Goal: Task Accomplishment & Management: Manage account settings

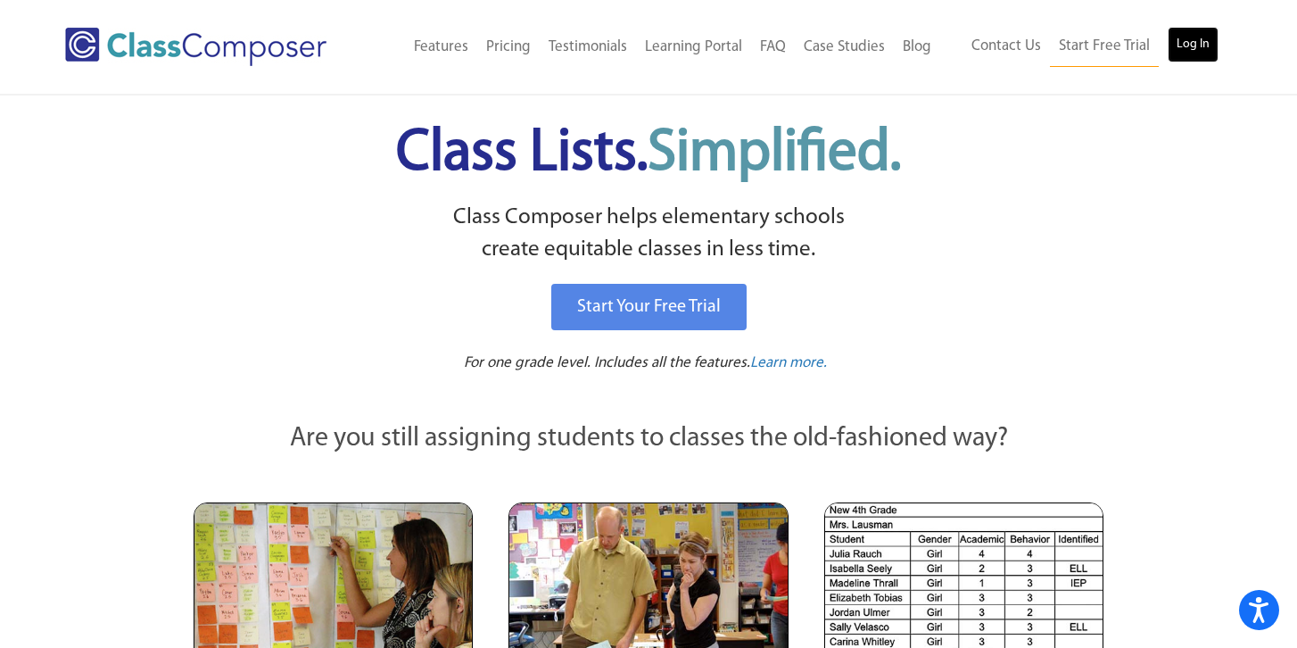
click at [1206, 46] on link "Log In" at bounding box center [1193, 45] width 51 height 36
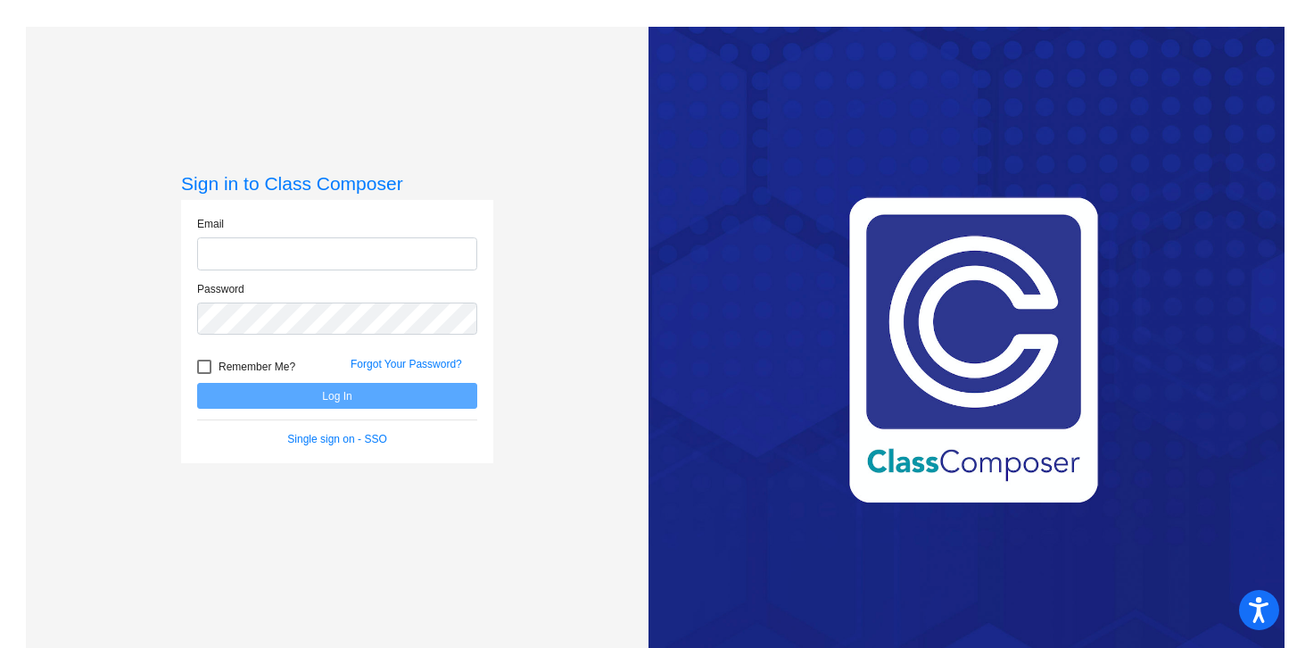
type input "[EMAIL_ADDRESS][DOMAIN_NAME]"
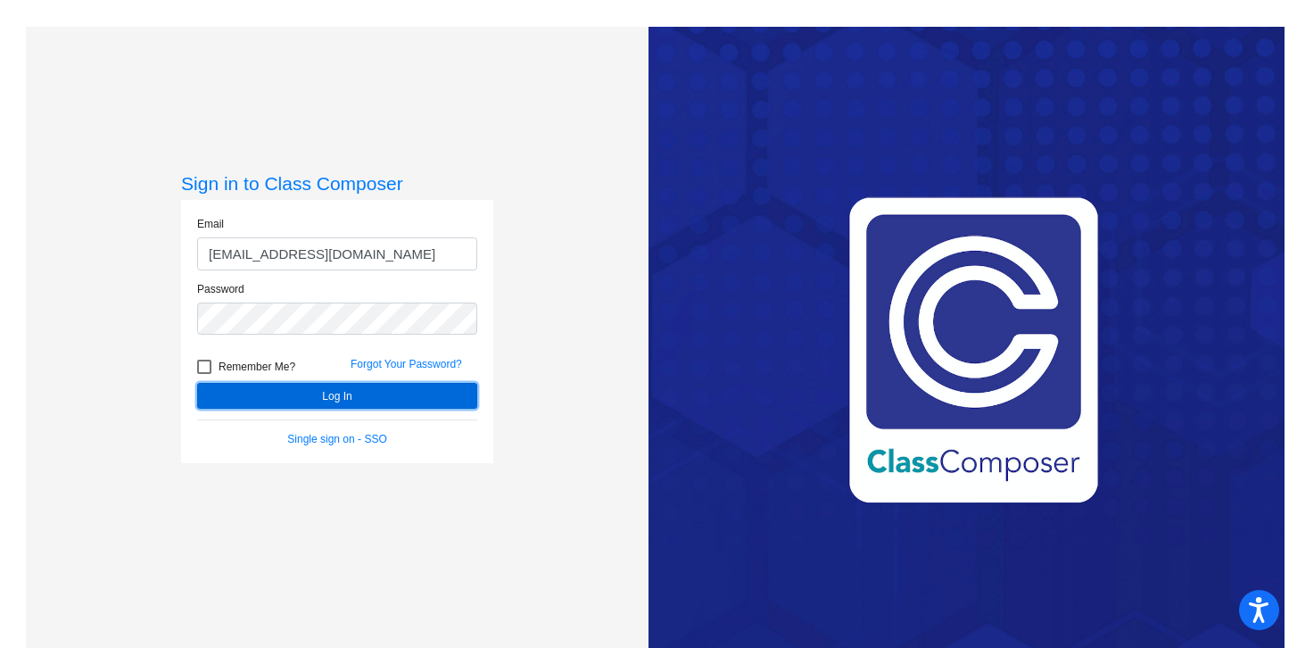
click at [429, 390] on button "Log In" at bounding box center [337, 396] width 280 height 26
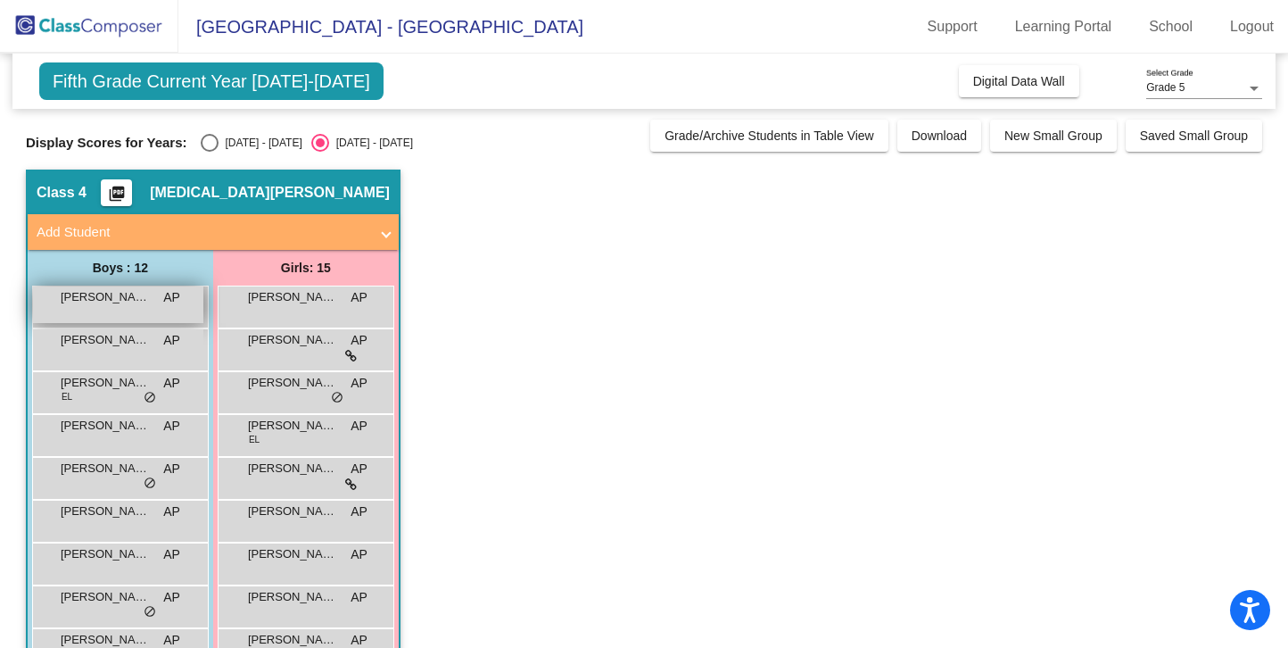
click at [137, 310] on div "Andrew Eppler AP lock do_not_disturb_alt" at bounding box center [118, 304] width 170 height 37
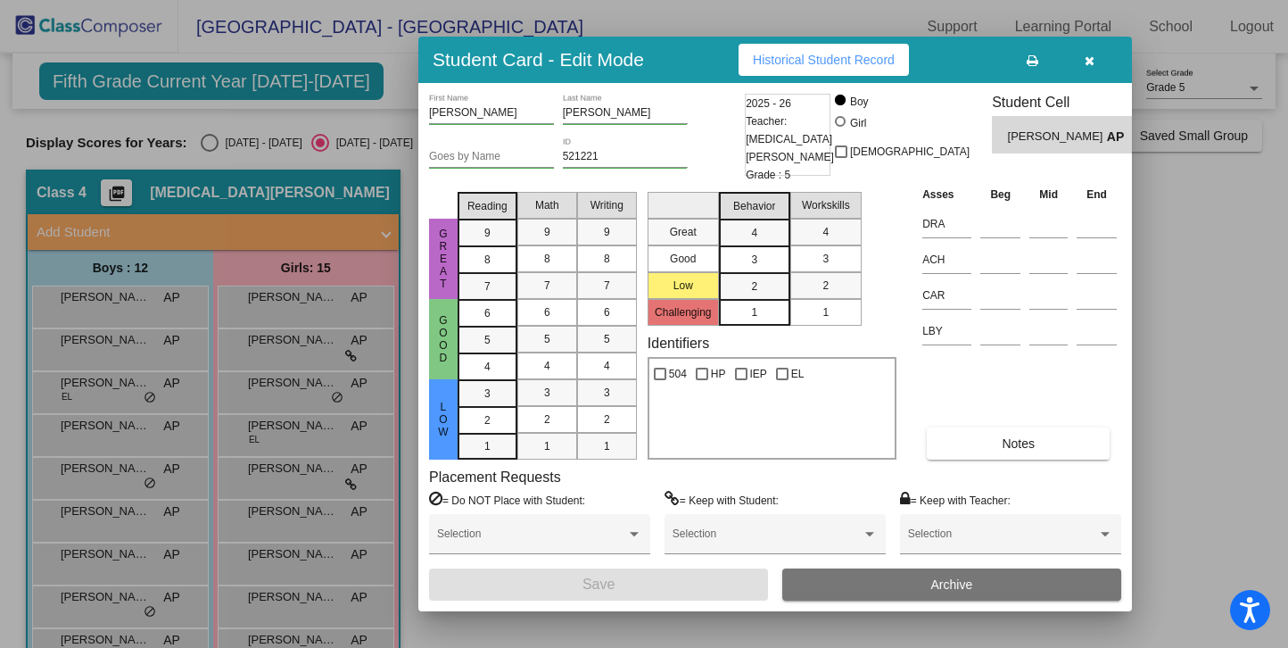
click at [1093, 57] on icon "button" at bounding box center [1090, 60] width 10 height 12
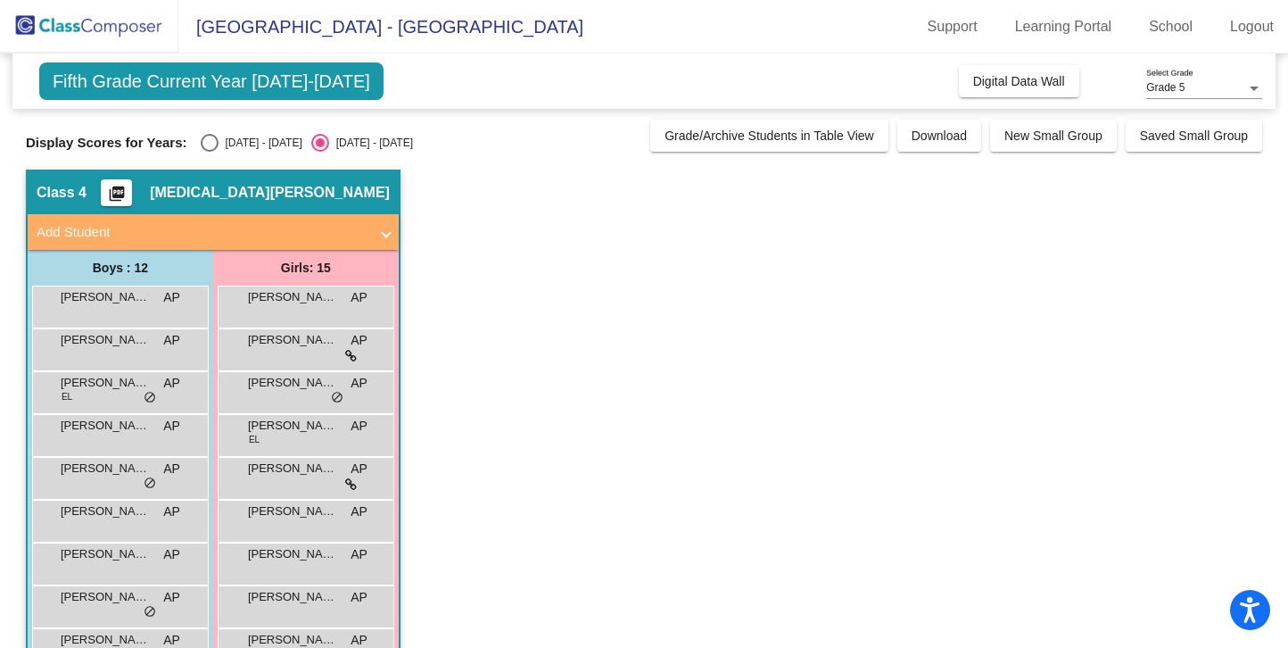
click at [208, 145] on div "Select an option" at bounding box center [210, 143] width 18 height 18
click at [209, 152] on input "2024 - 2025" at bounding box center [209, 152] width 1 height 1
radio input "true"
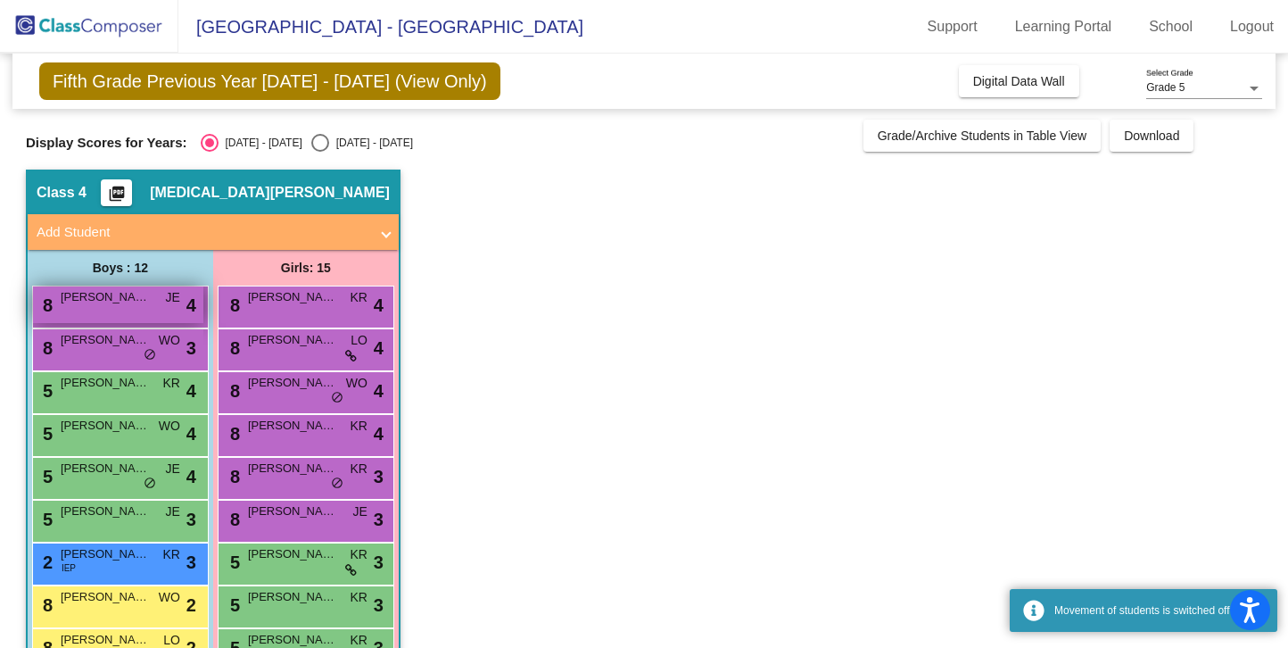
click at [152, 314] on div "8 Frederick Yap JE lock do_not_disturb_alt 4" at bounding box center [118, 304] width 170 height 37
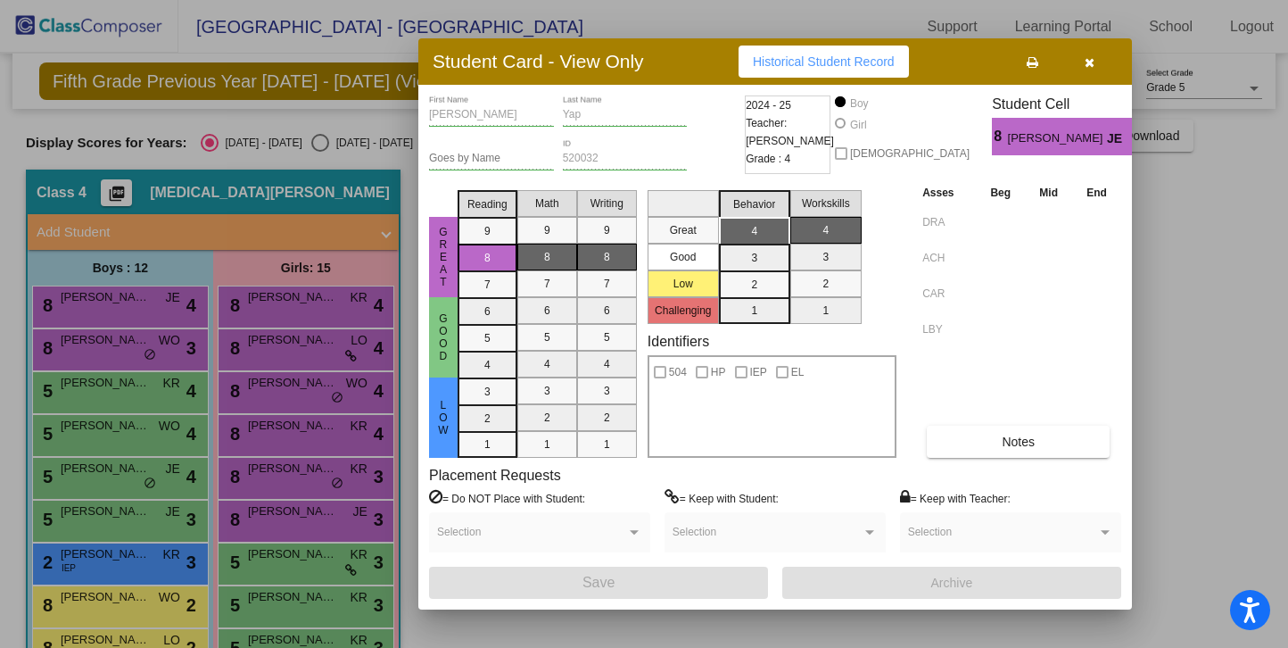
click at [137, 347] on div at bounding box center [644, 324] width 1288 height 648
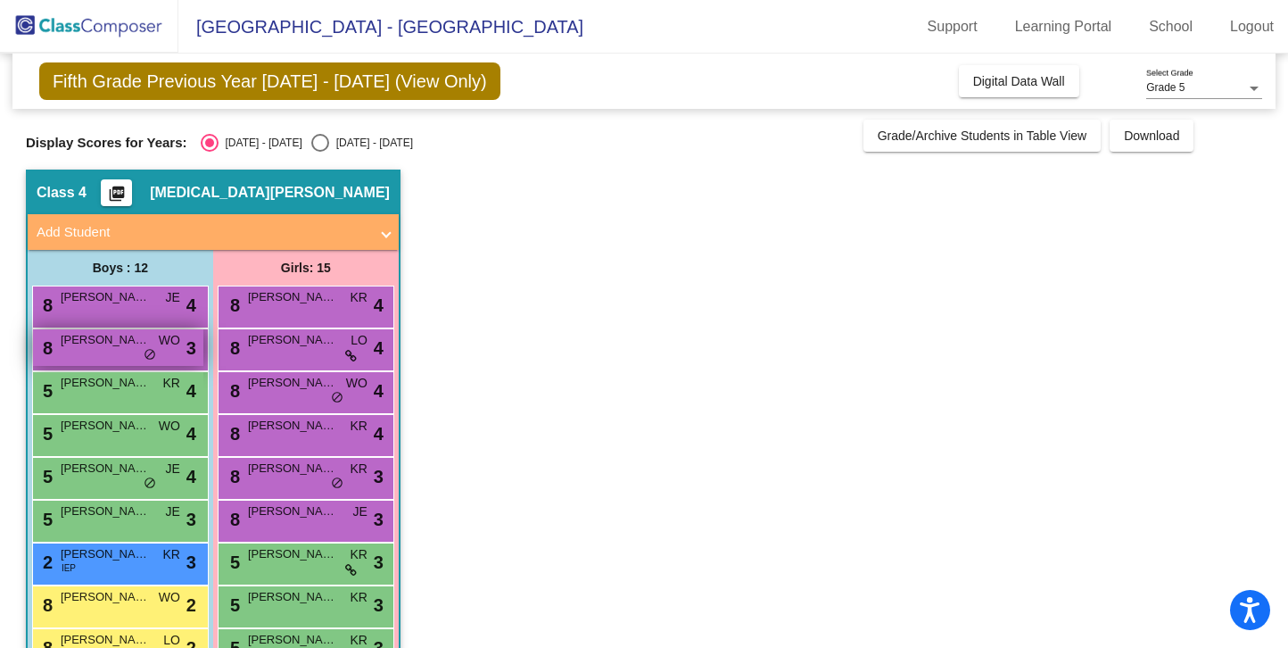
click at [137, 348] on span "Dylan Duke" at bounding box center [105, 340] width 89 height 18
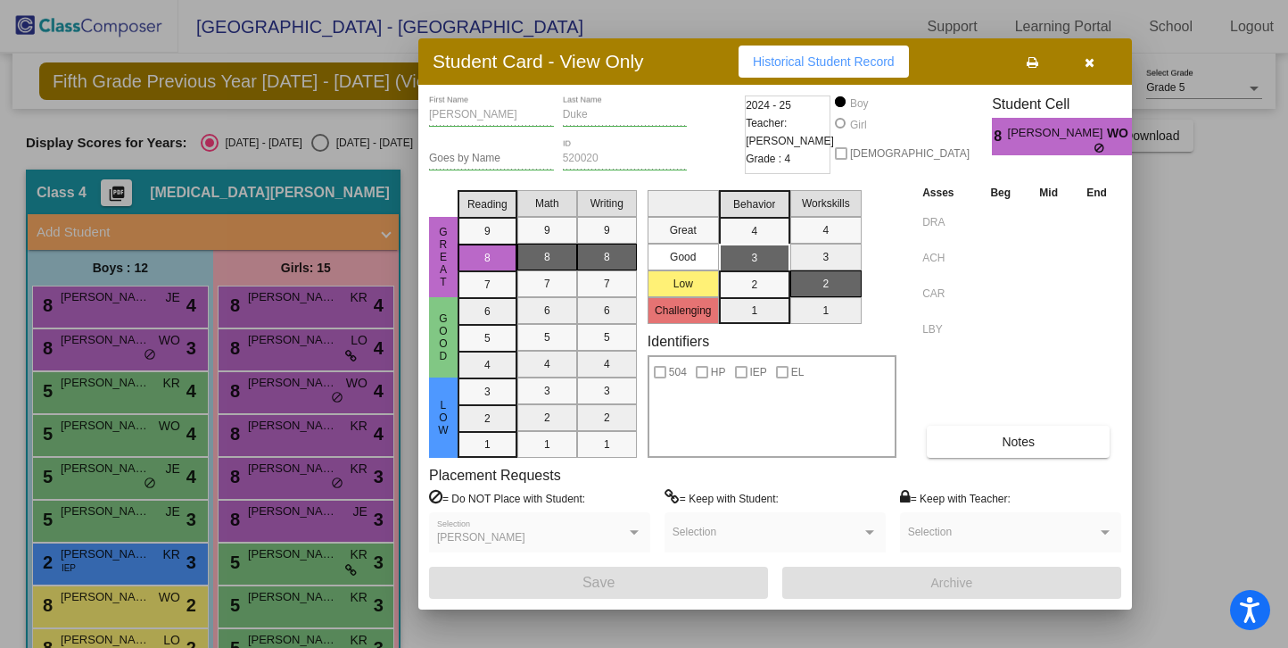
click at [115, 399] on div at bounding box center [644, 324] width 1288 height 648
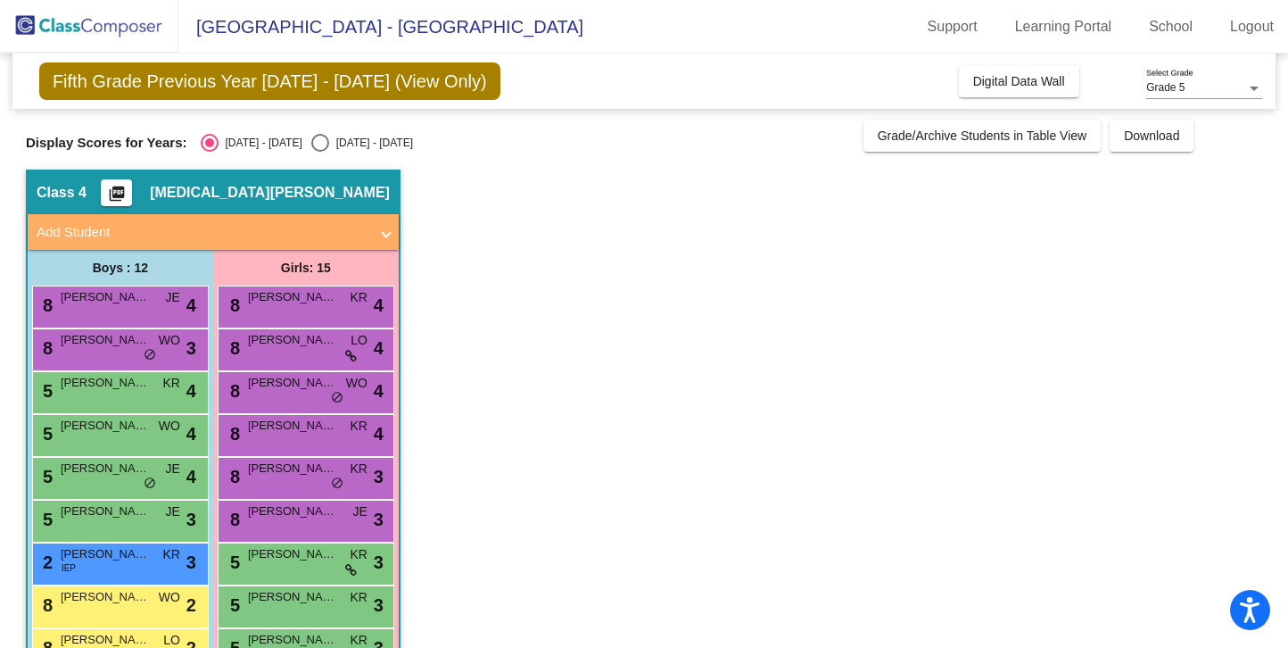
click at [115, 399] on div "5 Arjun Gogia KR lock do_not_disturb_alt 4" at bounding box center [118, 390] width 170 height 37
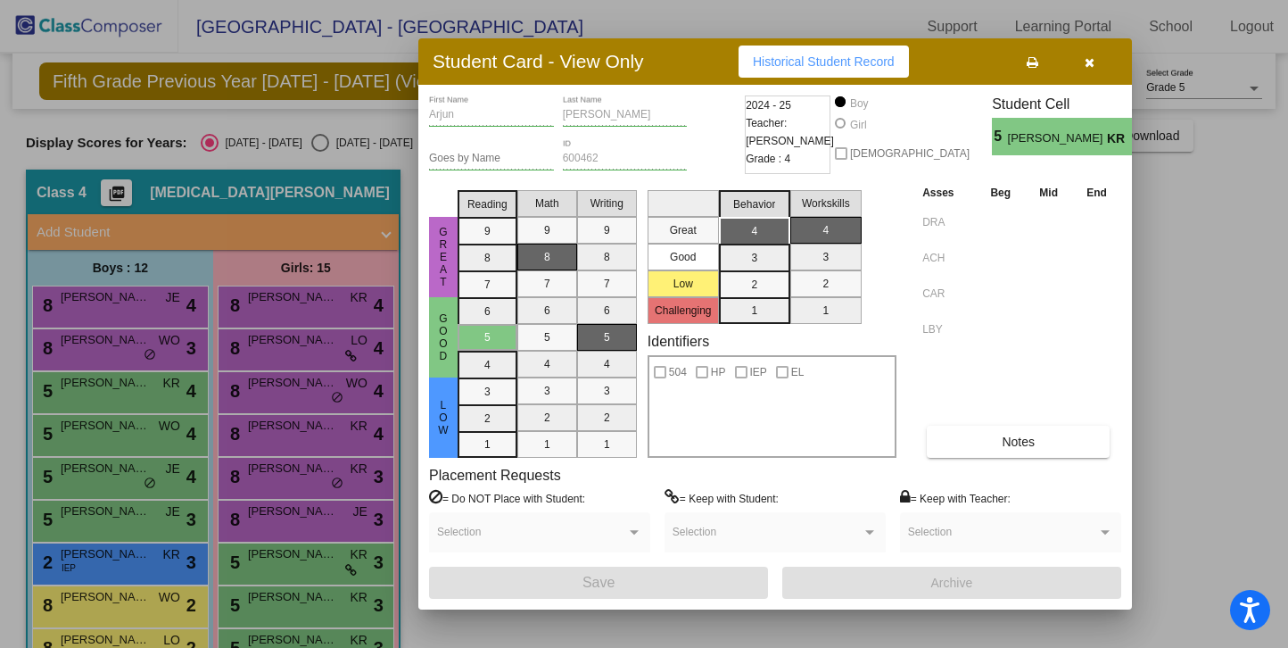
click at [123, 566] on div at bounding box center [644, 324] width 1288 height 648
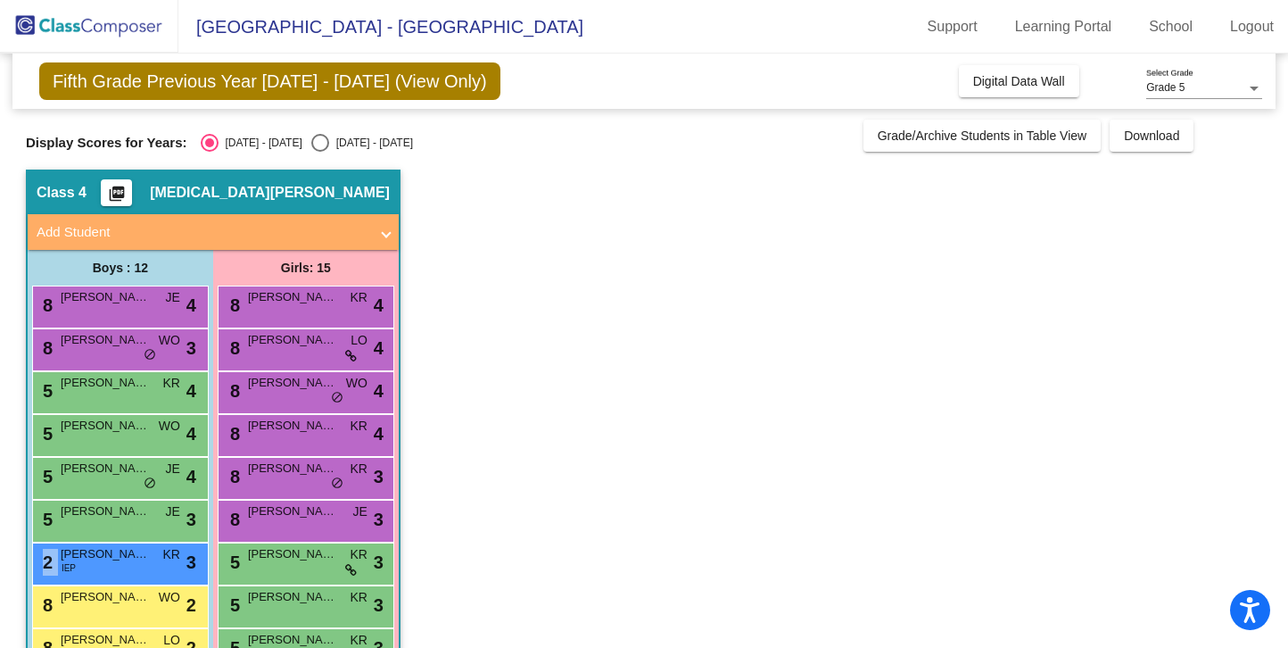
click at [123, 566] on div "2 Kaleko Condie IEP KR lock do_not_disturb_alt 3" at bounding box center [118, 561] width 170 height 37
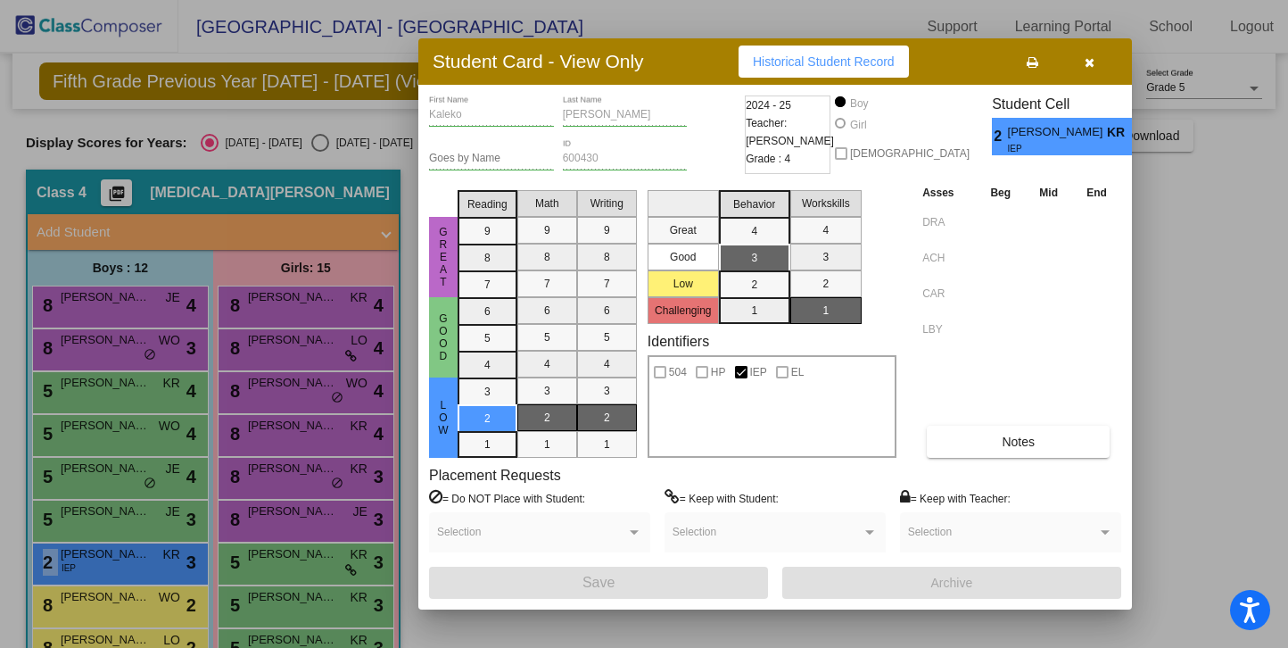
click at [1099, 59] on button "button" at bounding box center [1089, 61] width 57 height 32
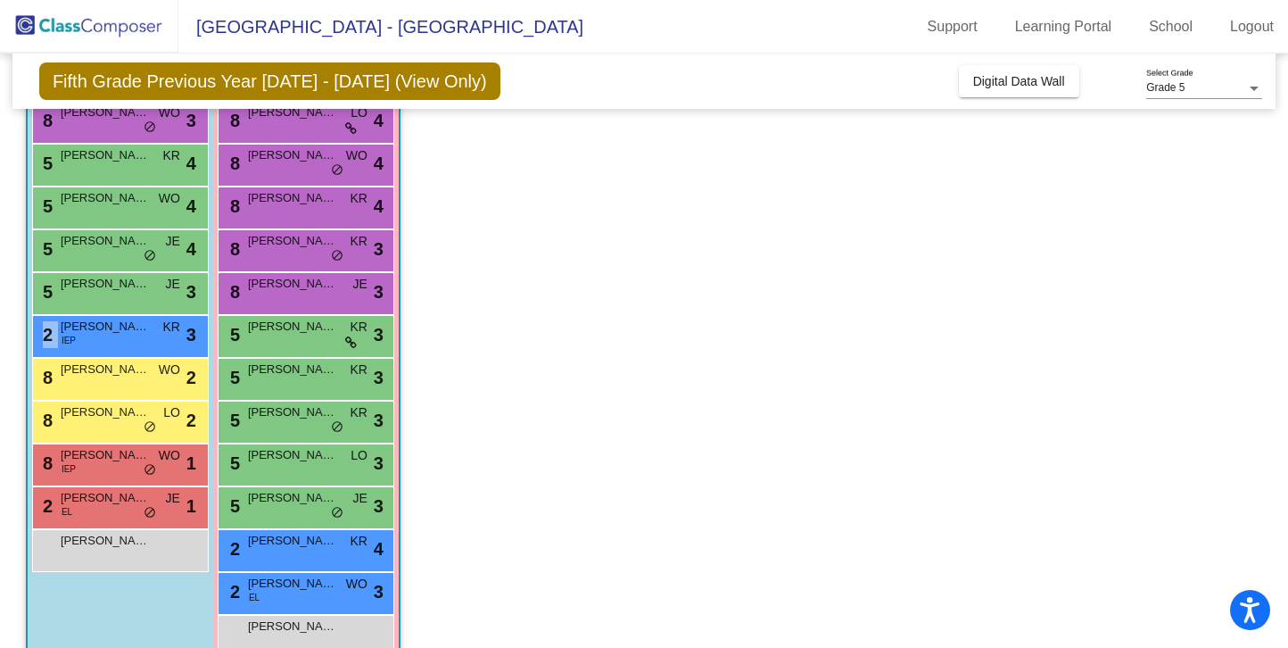
scroll to position [309, 0]
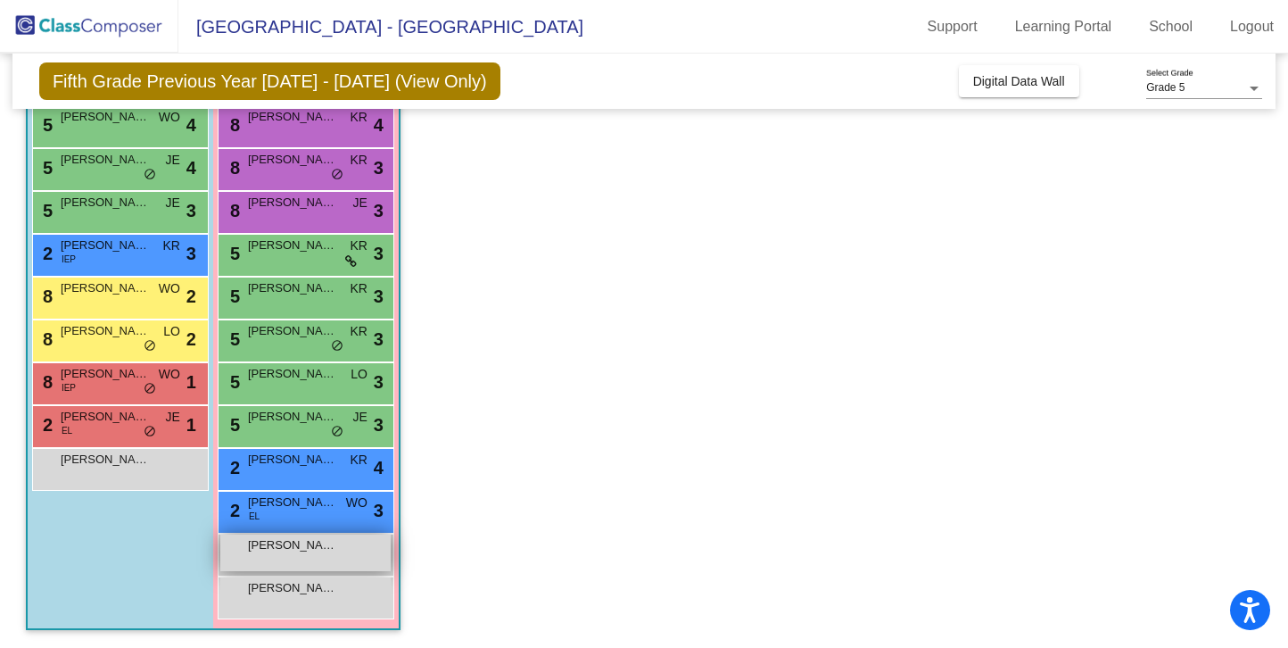
click at [349, 550] on div "Ira Dighe lock do_not_disturb_alt" at bounding box center [305, 552] width 170 height 37
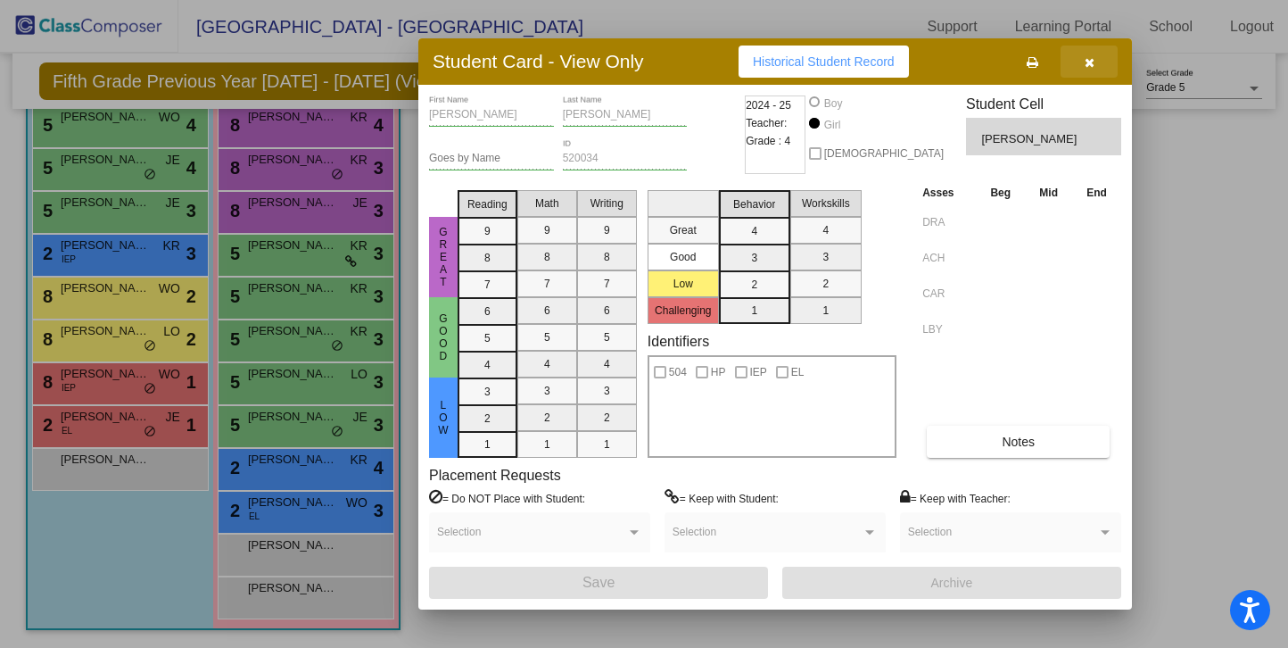
click at [1093, 63] on icon "button" at bounding box center [1090, 62] width 10 height 12
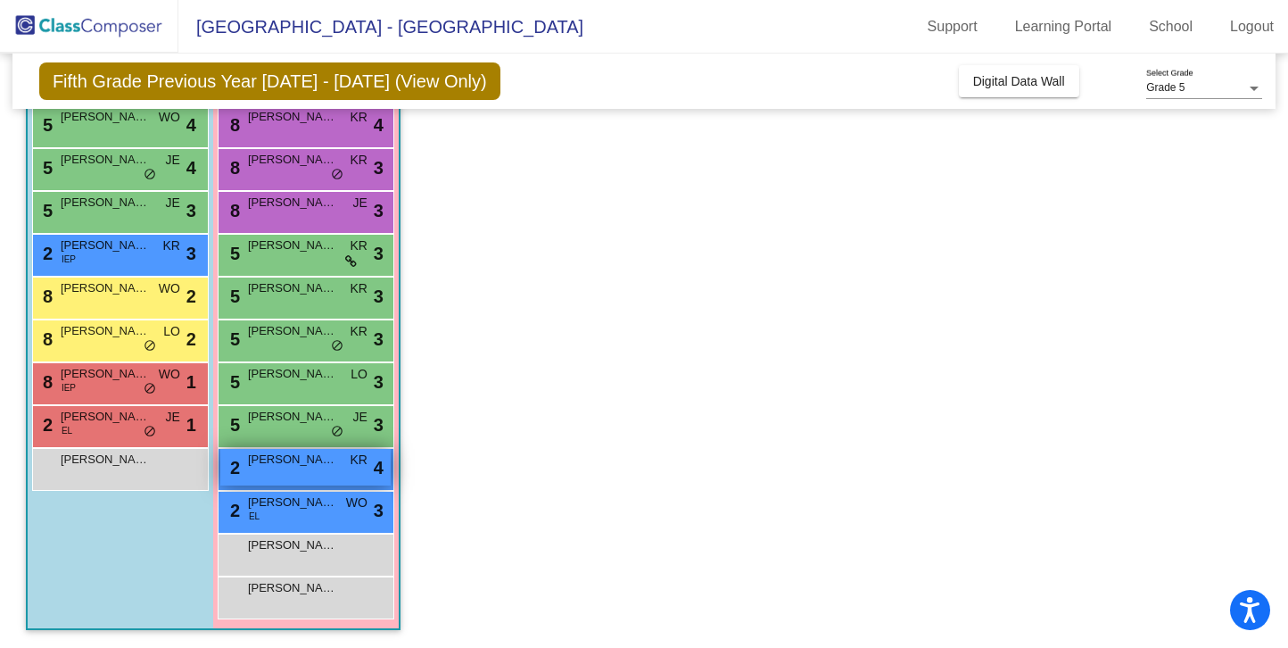
click at [330, 480] on div "2 Lucy Fainer KR lock do_not_disturb_alt 4" at bounding box center [305, 467] width 170 height 37
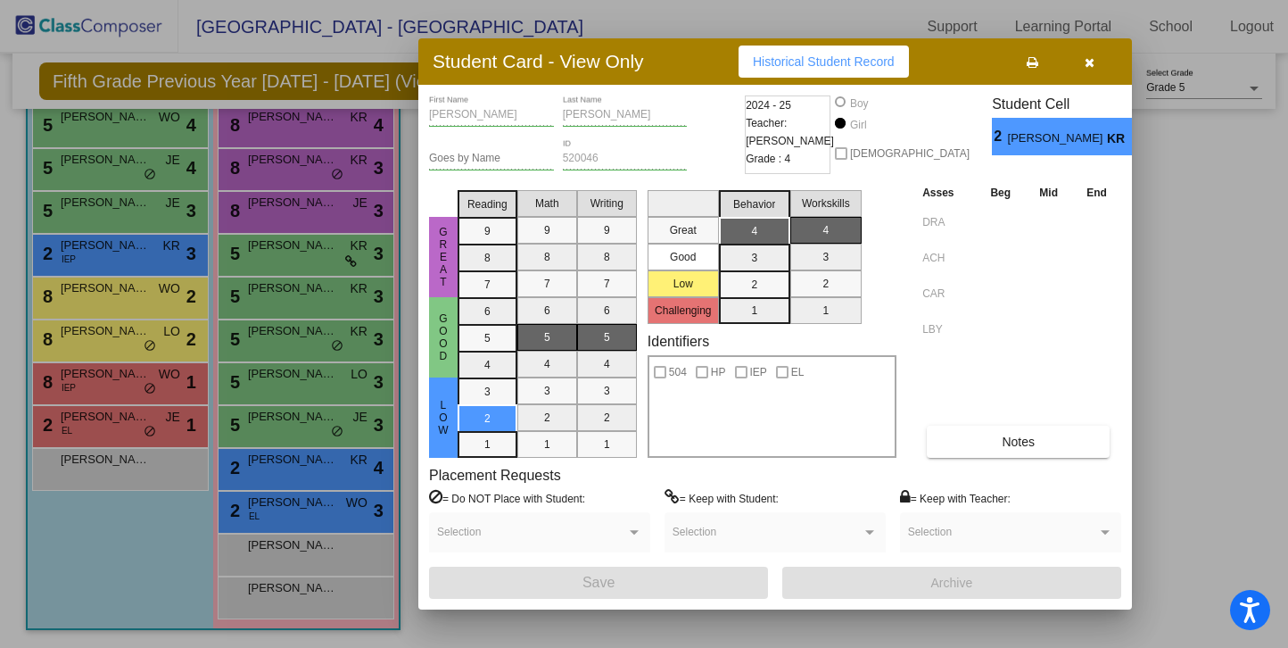
click at [312, 505] on div at bounding box center [644, 324] width 1288 height 648
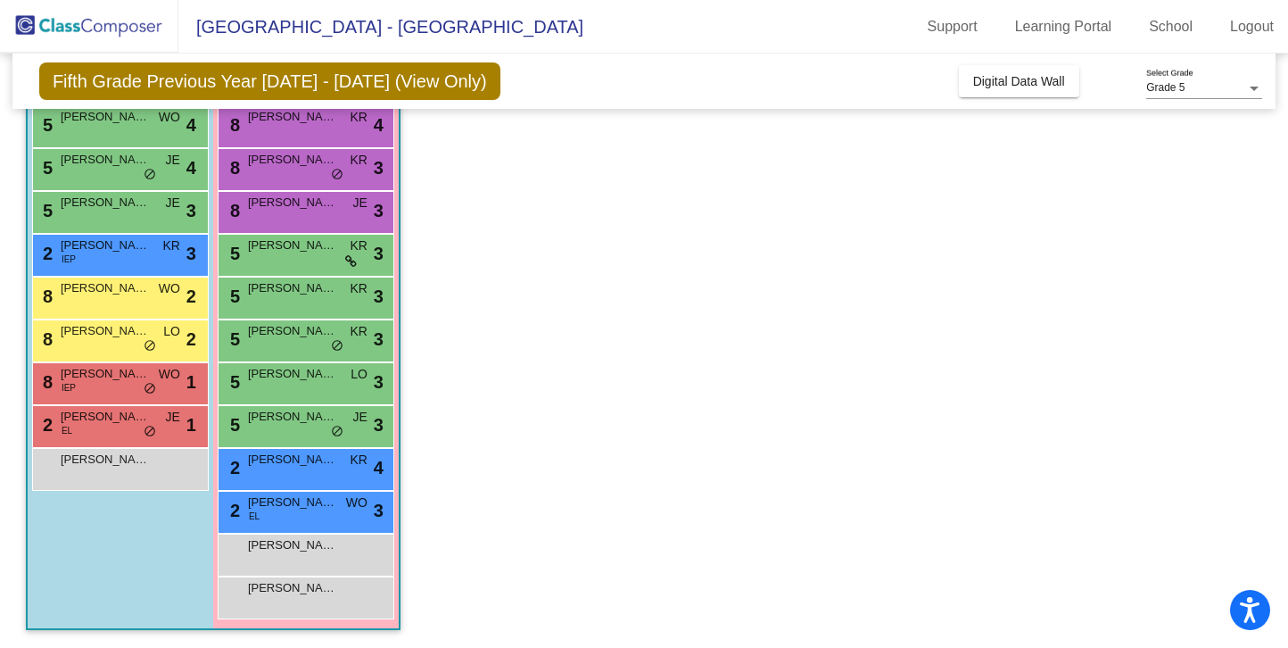
click at [312, 505] on span "Ayana Moreira" at bounding box center [292, 502] width 89 height 18
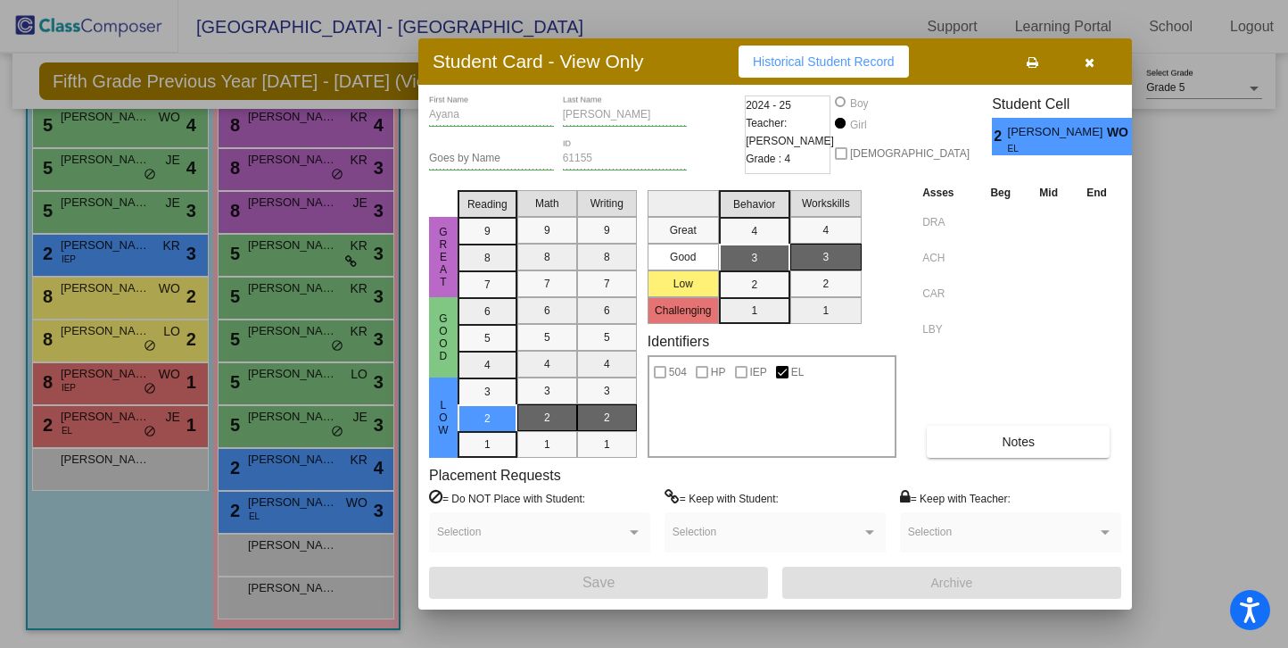
click at [131, 423] on div at bounding box center [644, 324] width 1288 height 648
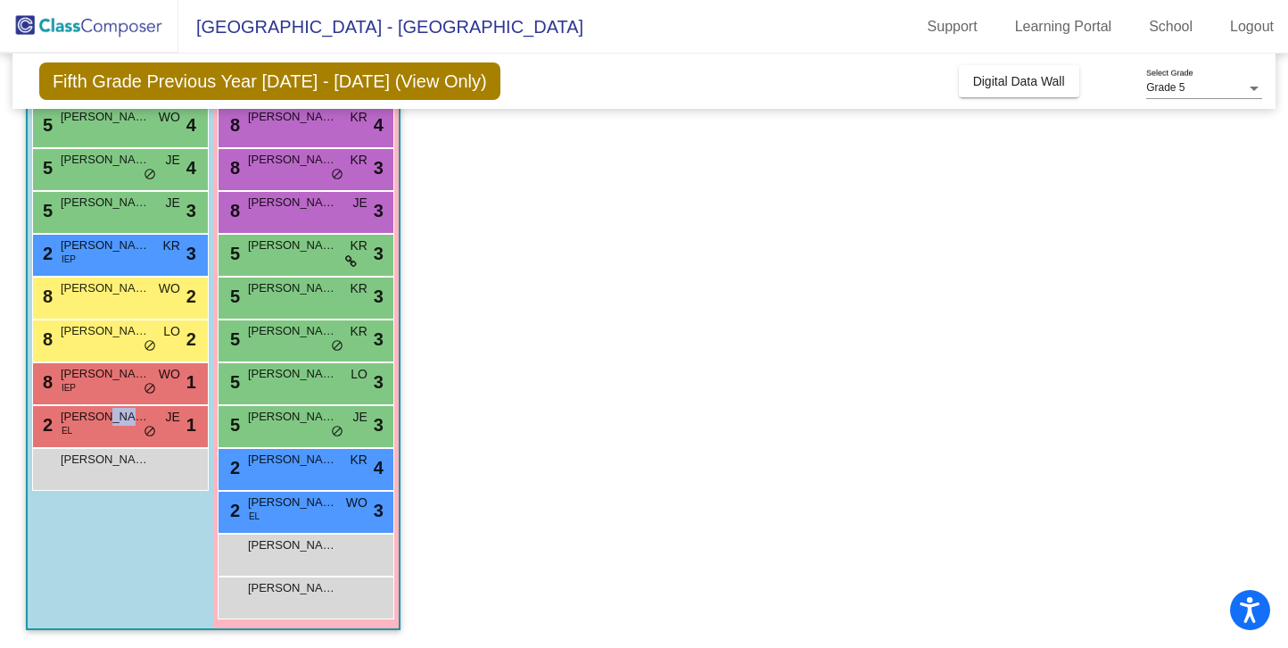
click at [131, 423] on span "Daniel Gutierrez Godoy" at bounding box center [105, 417] width 89 height 18
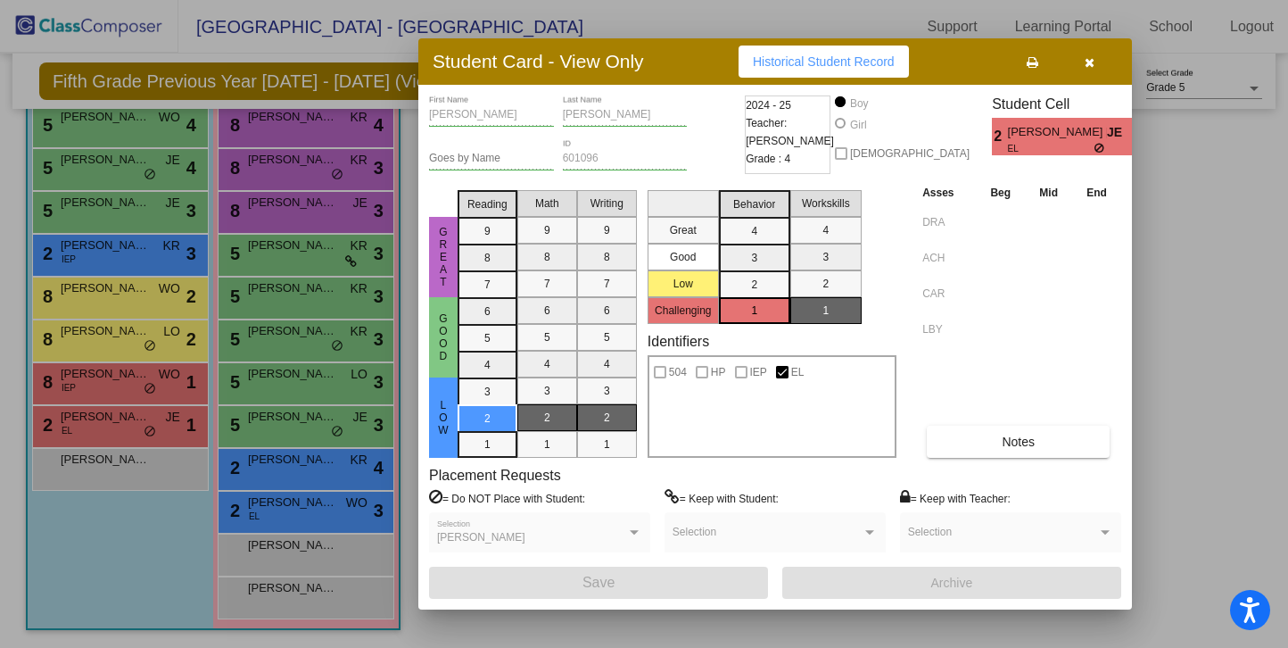
click at [126, 383] on div at bounding box center [644, 324] width 1288 height 648
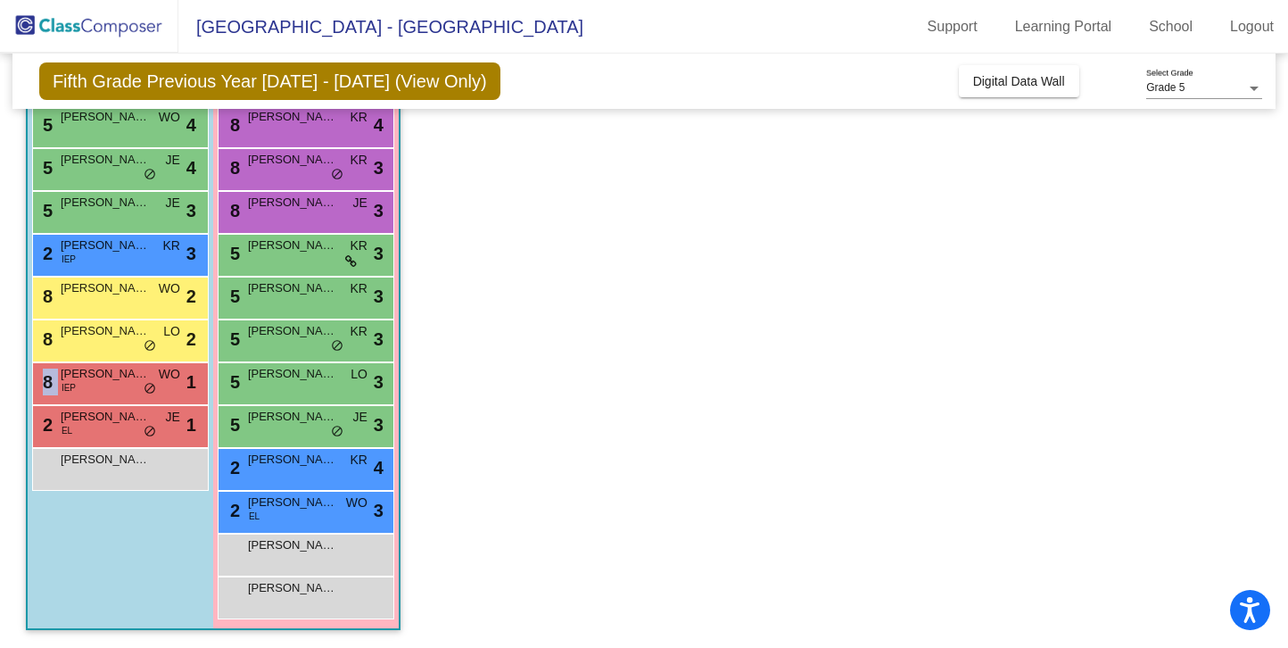
click at [126, 383] on div "8 Leo Wellington IEP WO lock do_not_disturb_alt 1" at bounding box center [118, 381] width 170 height 37
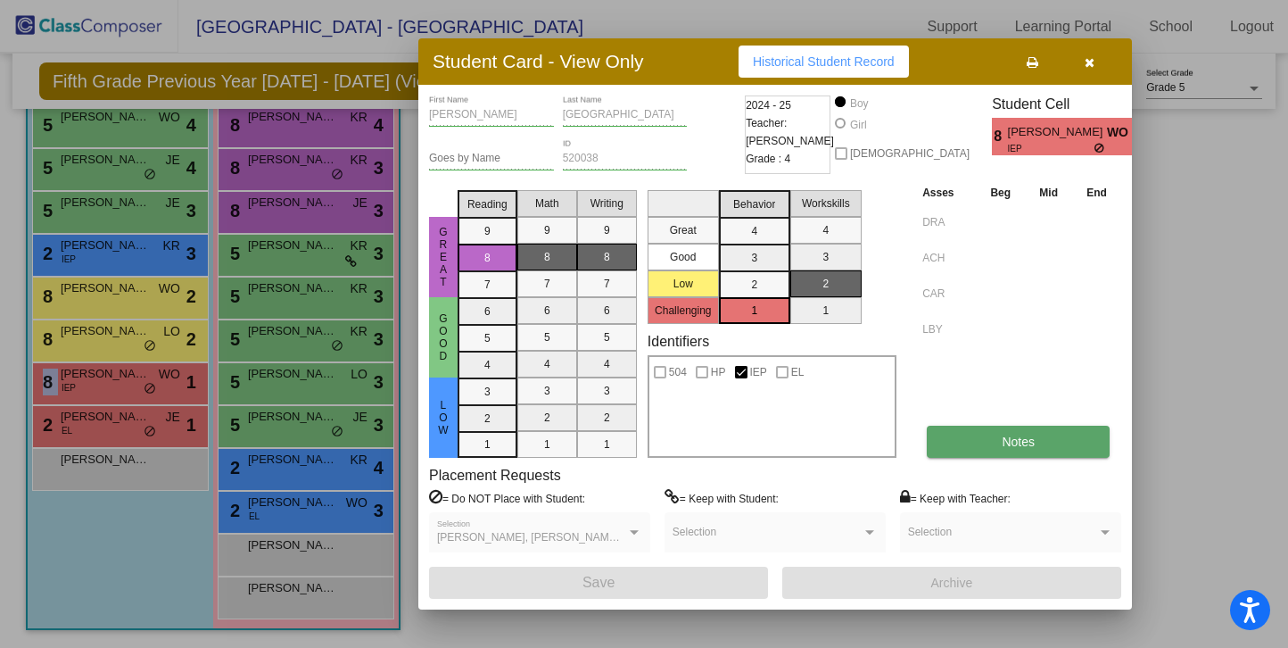
click at [999, 438] on button "Notes" at bounding box center [1018, 442] width 183 height 32
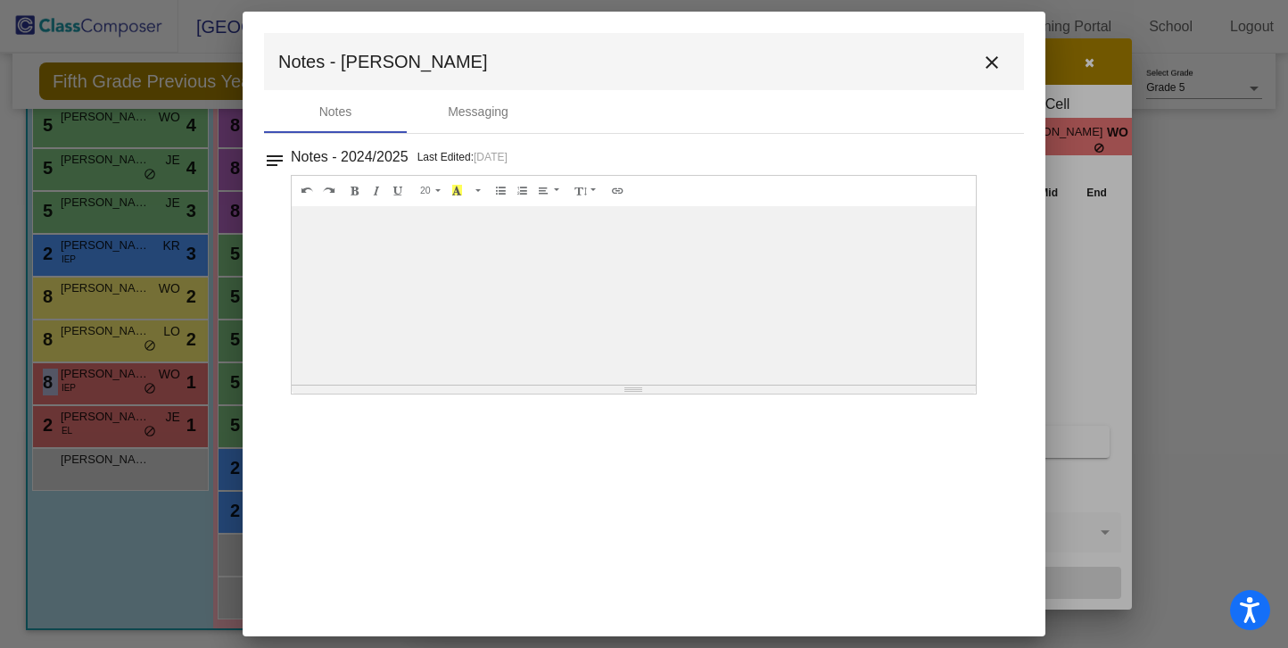
click at [1000, 68] on mat-icon "close" at bounding box center [991, 62] width 21 height 21
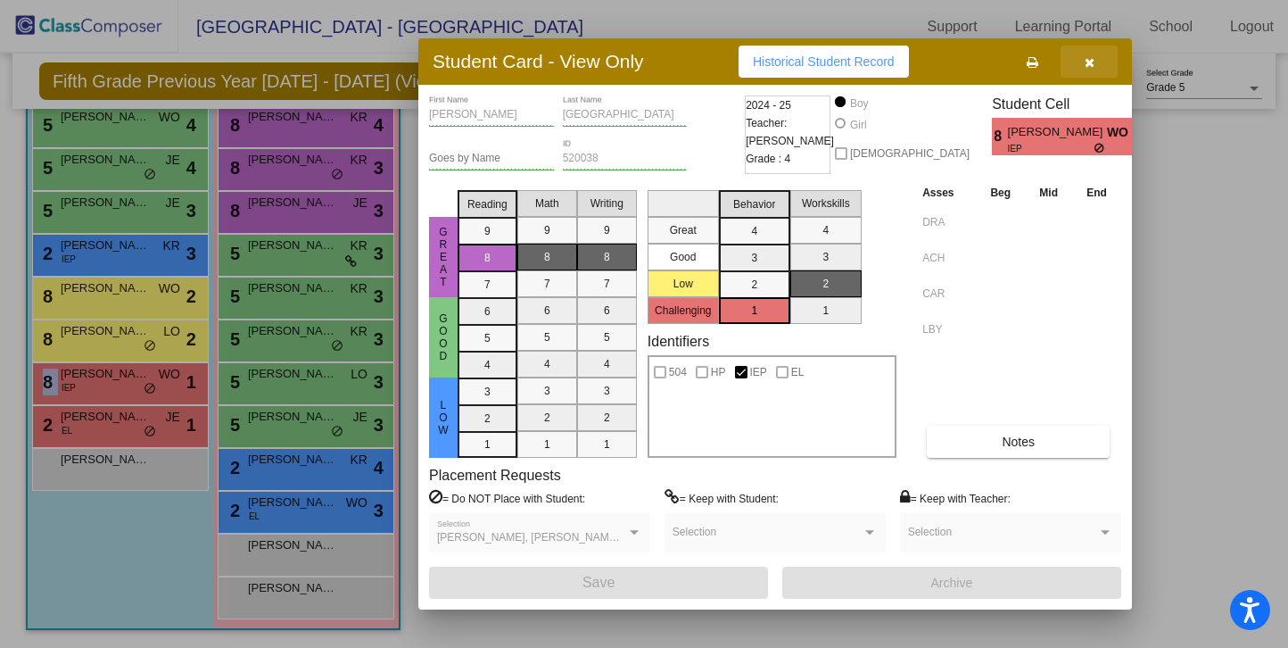
click at [1092, 54] on span "button" at bounding box center [1090, 61] width 10 height 14
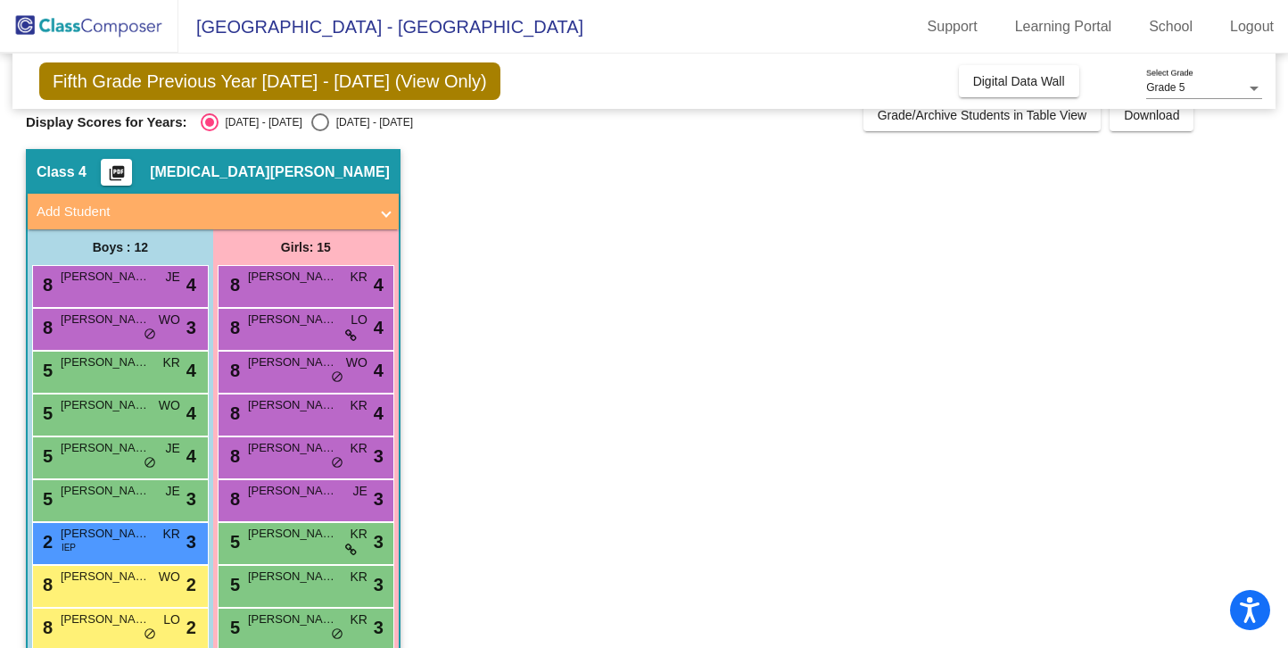
scroll to position [0, 0]
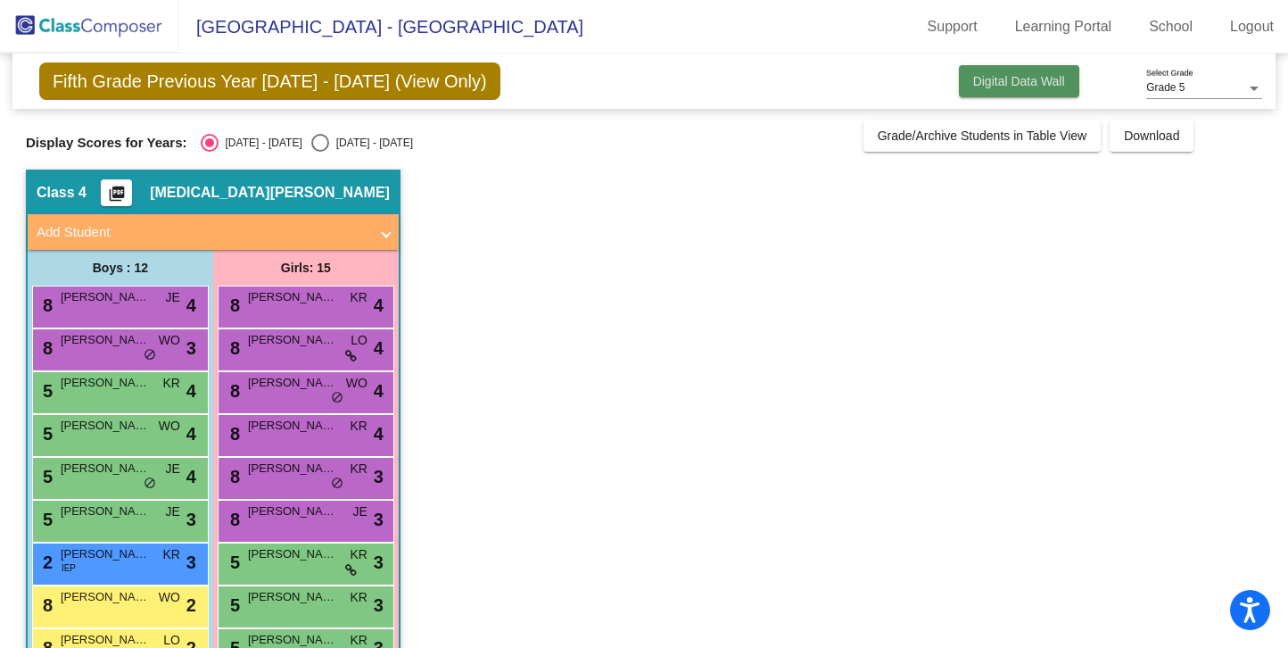
click at [1022, 78] on span "Digital Data Wall" at bounding box center [1019, 81] width 92 height 14
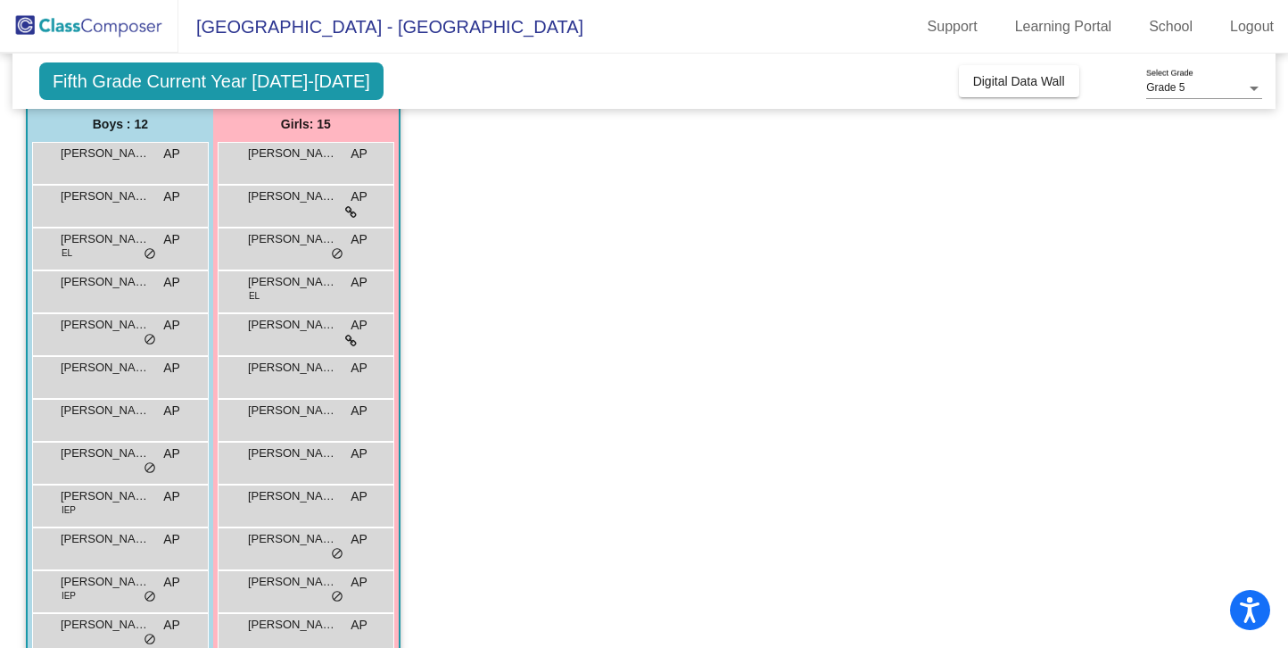
scroll to position [145, 0]
